Goal: Entertainment & Leisure: Browse casually

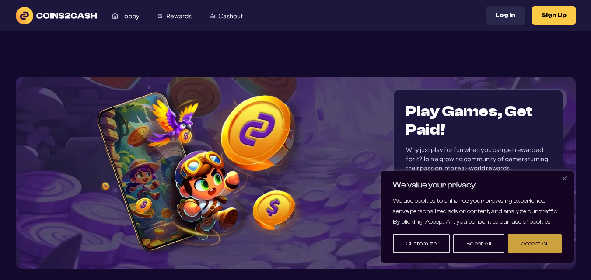
click at [528, 245] on button "Accept All" at bounding box center [535, 243] width 54 height 19
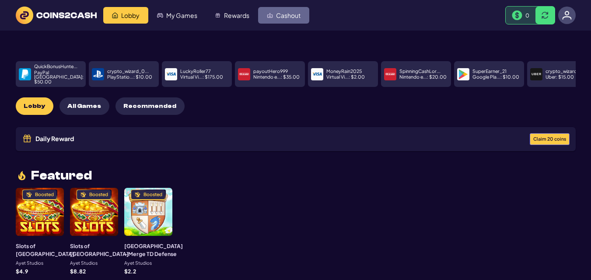
click at [276, 16] on span "Cashout" at bounding box center [288, 15] width 24 height 6
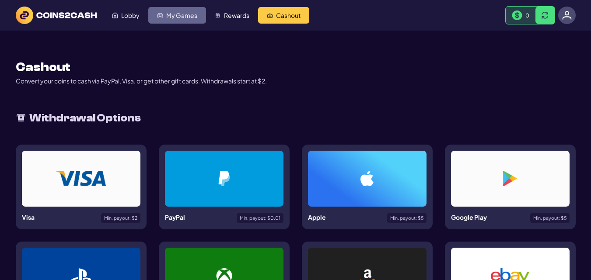
click at [171, 21] on link "My Games" at bounding box center [177, 15] width 58 height 17
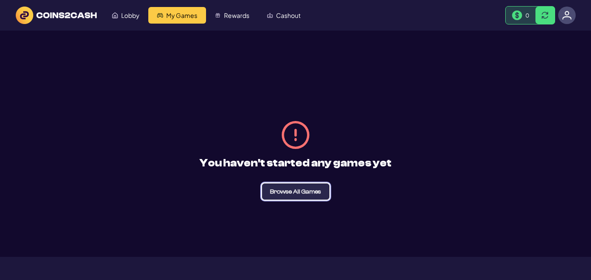
click at [282, 195] on span "Browse All Games" at bounding box center [295, 192] width 51 height 6
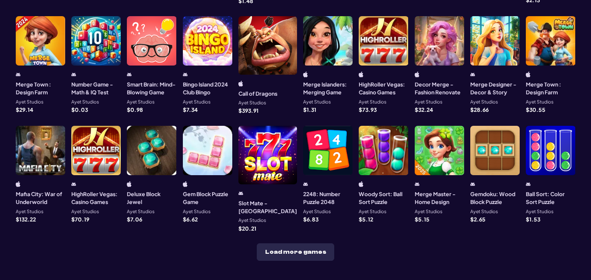
scroll to position [261, 0]
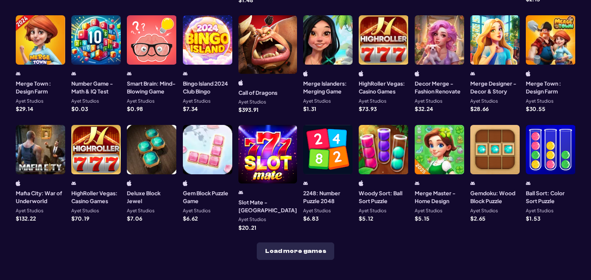
click at [387, 146] on div at bounding box center [382, 149] width 49 height 49
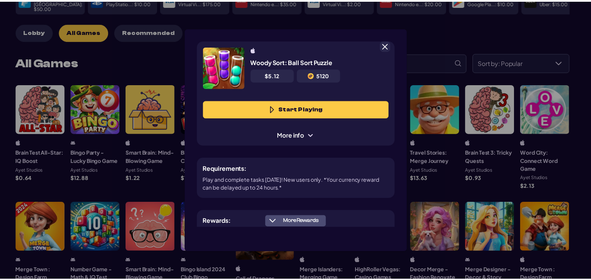
scroll to position [44, 0]
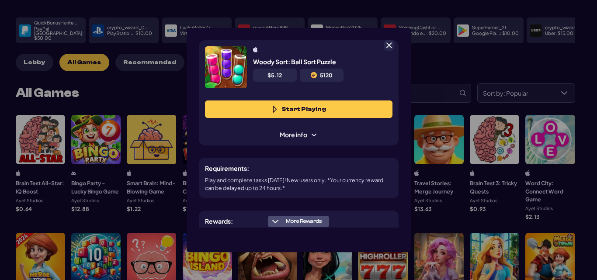
click at [306, 103] on button "Start Playing" at bounding box center [299, 109] width 188 height 17
click at [391, 42] on span at bounding box center [389, 46] width 8 height 8
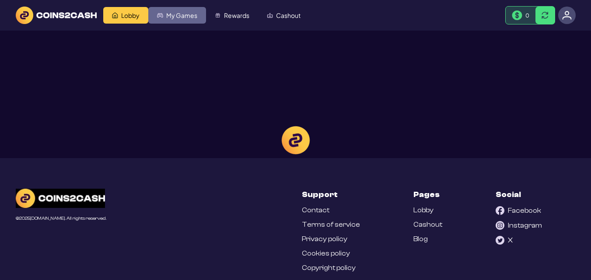
click at [178, 17] on span "My Games" at bounding box center [181, 15] width 31 height 6
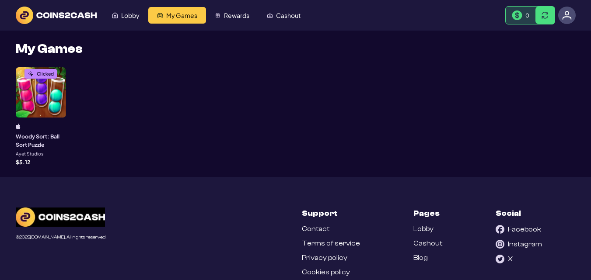
click at [239, 116] on div "Clicked Woody Sort: Ball Sort Puzzle Ayet Studios $ 5.12" at bounding box center [296, 115] width 560 height 97
drag, startPoint x: 89, startPoint y: 83, endPoint x: 61, endPoint y: 103, distance: 34.2
drag, startPoint x: 61, startPoint y: 103, endPoint x: 28, endPoint y: 93, distance: 34.3
click at [28, 93] on div "Clicked Woody Sort: Ball Sort Puzzle Ayet Studios $ 5.12" at bounding box center [296, 115] width 560 height 97
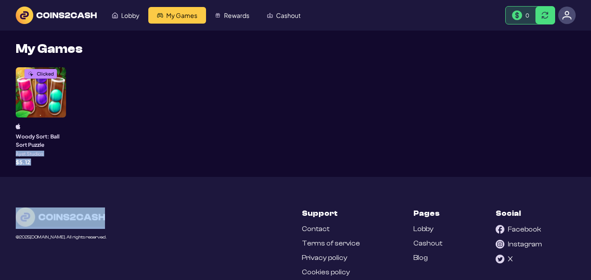
drag, startPoint x: 28, startPoint y: 93, endPoint x: 138, endPoint y: 44, distance: 120.0
click at [138, 44] on div "Lobby My Games Rewards Cashout 0 My Profile Support Log Out My Games Clicked Wo…" at bounding box center [295, 161] width 591 height 322
click at [175, 15] on span "My Games" at bounding box center [181, 15] width 31 height 6
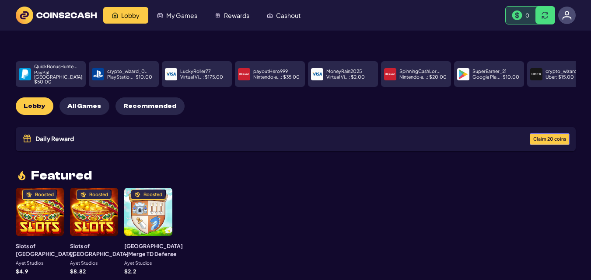
click at [83, 103] on span "All Games" at bounding box center [84, 106] width 34 height 7
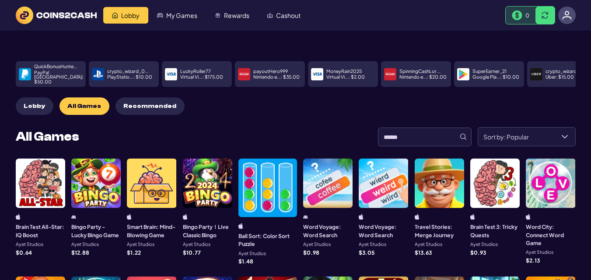
drag, startPoint x: 586, startPoint y: 94, endPoint x: 588, endPoint y: 107, distance: 13.4
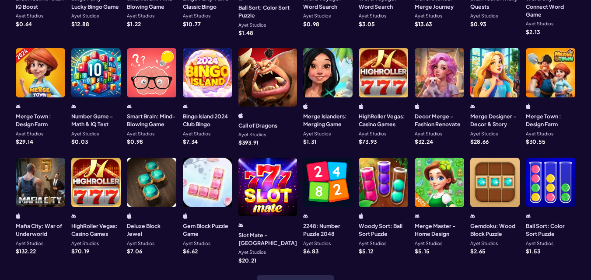
scroll to position [231, 0]
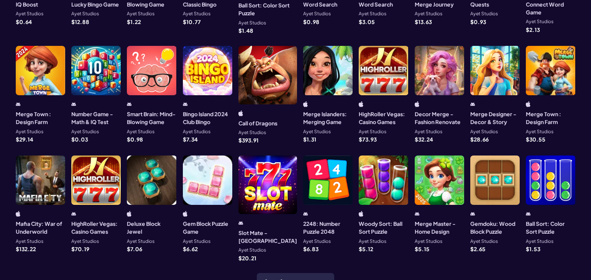
click at [312, 183] on div at bounding box center [327, 180] width 49 height 49
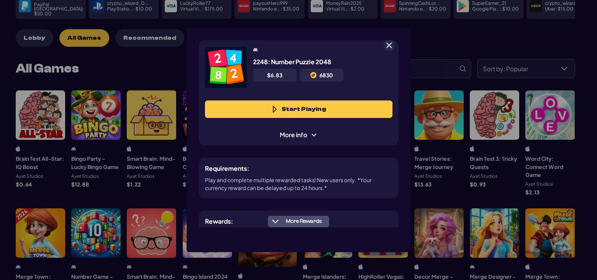
scroll to position [44, 0]
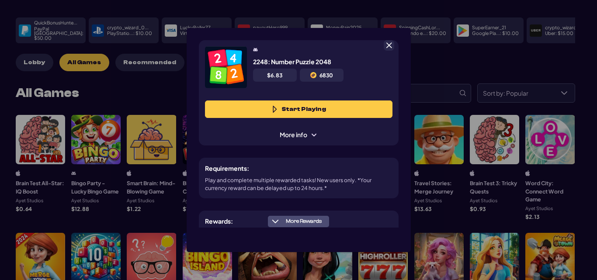
click at [310, 100] on div "2248: Number Puzzle 2048 $ 6.83 6830 Start Playing More info" at bounding box center [299, 92] width 200 height 105
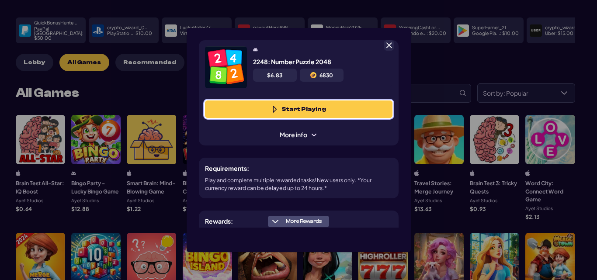
click at [305, 105] on button "Start Playing" at bounding box center [299, 109] width 188 height 17
